Goal: Navigation & Orientation: Find specific page/section

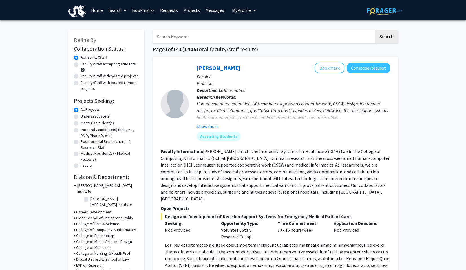
click at [121, 10] on link "Search" at bounding box center [118, 10] width 24 height 20
click at [94, 8] on link "Home" at bounding box center [96, 10] width 17 height 20
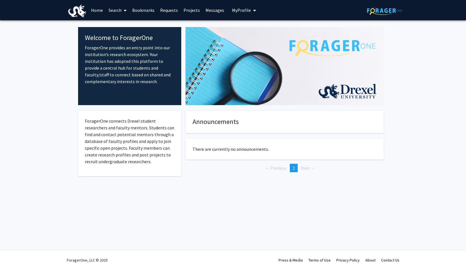
click at [21, 150] on fg-internal-home-page "Welcome to ForagerOne ForagerOne provides an entry point into our institution’s…" at bounding box center [233, 108] width 466 height 176
click at [121, 10] on link "Search" at bounding box center [118, 10] width 24 height 20
click at [132, 26] on span "Faculty/Staff" at bounding box center [126, 25] width 41 height 11
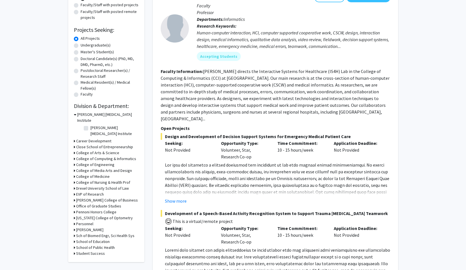
scroll to position [76, 0]
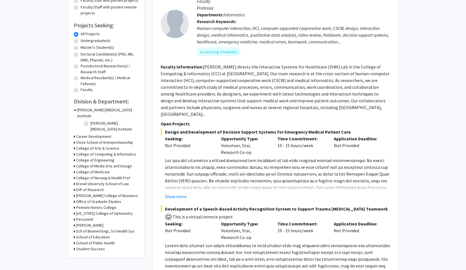
click at [99, 151] on h3 "College of Computing & Informatics" at bounding box center [106, 154] width 60 height 6
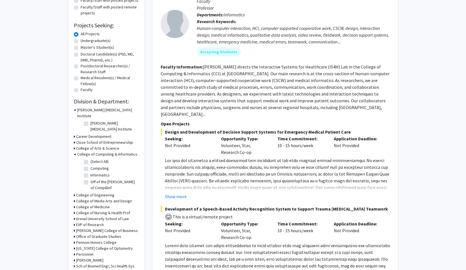
click at [99, 159] on label "(Select All)" at bounding box center [99, 162] width 18 height 6
click at [94, 159] on input "(Select All)" at bounding box center [92, 161] width 4 height 4
checkbox input "true"
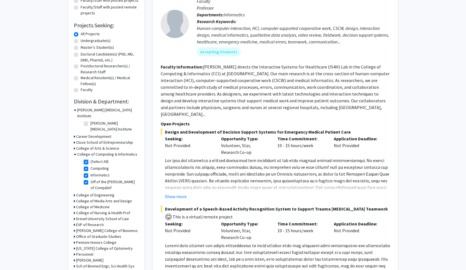
checkbox input "true"
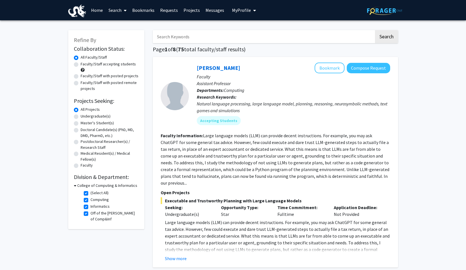
click at [81, 77] on label "Faculty/Staff with posted projects" at bounding box center [110, 76] width 58 height 6
click at [81, 77] on input "Faculty/Staff with posted projects" at bounding box center [83, 75] width 4 height 4
radio input "true"
click at [245, 8] on span "My Profile" at bounding box center [241, 10] width 19 height 6
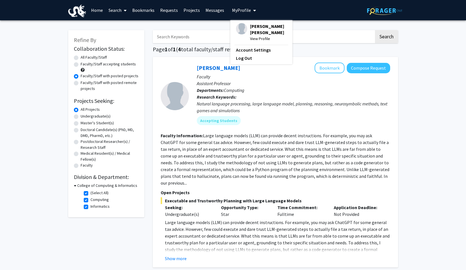
click at [328, 10] on div "Skip navigation Home Search Bookmarks Requests Projects Messages My Profile Mic…" at bounding box center [233, 10] width 338 height 20
click at [187, 10] on link "Projects" at bounding box center [192, 10] width 22 height 20
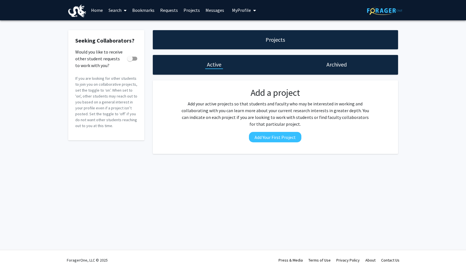
click at [164, 11] on link "Requests" at bounding box center [168, 10] width 23 height 20
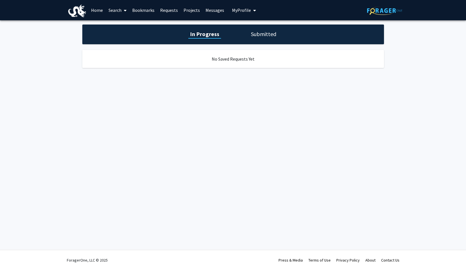
click at [144, 10] on link "Bookmarks" at bounding box center [143, 10] width 28 height 20
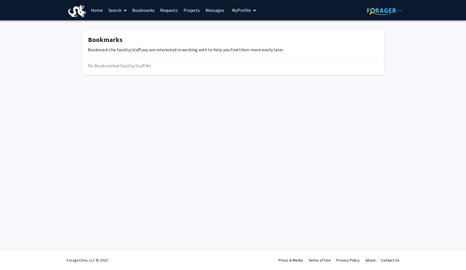
click at [118, 11] on link "Search" at bounding box center [118, 10] width 24 height 20
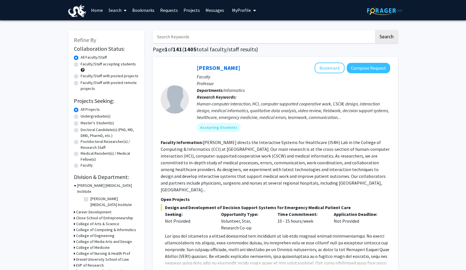
click at [383, 9] on img at bounding box center [384, 10] width 35 height 9
click at [236, 10] on span "My Profile" at bounding box center [241, 10] width 19 height 6
click at [242, 58] on link "Log Out" at bounding box center [261, 58] width 51 height 7
